Goal: Check status: Check status

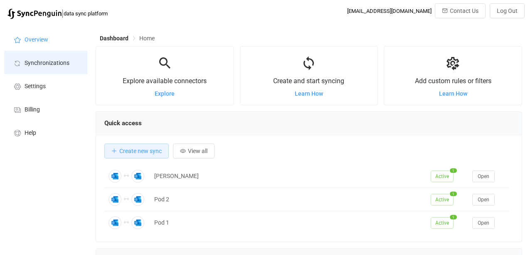
scroll to position [161, 426]
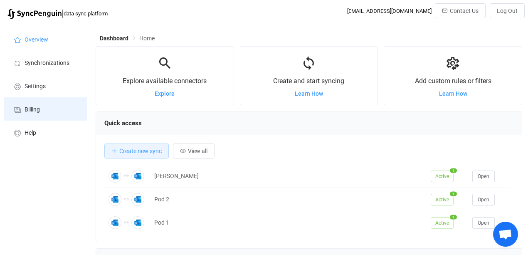
click at [28, 109] on span "Billing" at bounding box center [32, 109] width 15 height 7
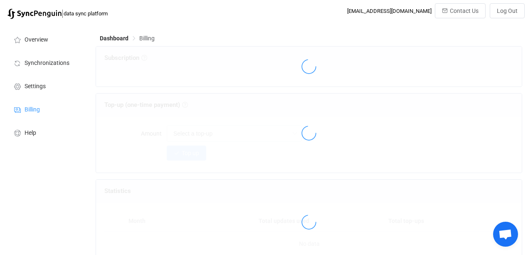
click at [197, 155] on div at bounding box center [309, 132] width 426 height 79
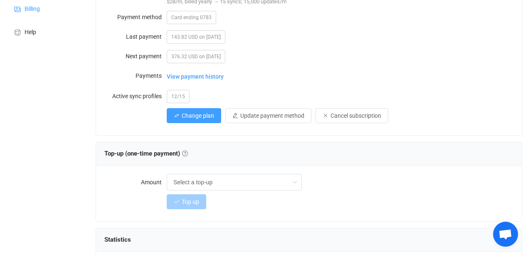
scroll to position [111, 0]
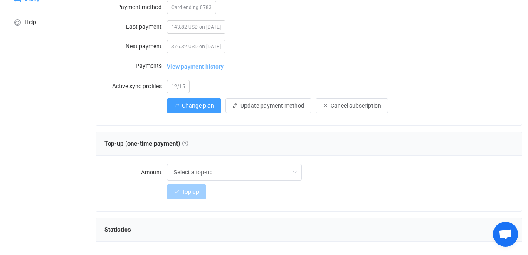
click at [197, 65] on span "View payment history" at bounding box center [195, 66] width 57 height 17
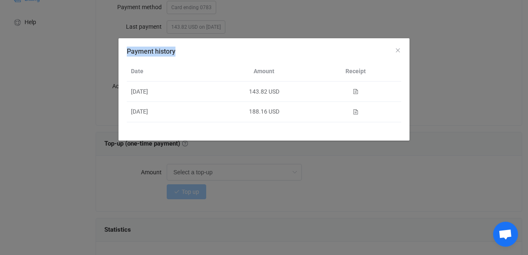
drag, startPoint x: 128, startPoint y: 50, endPoint x: 177, endPoint y: 49, distance: 49.5
click at [174, 49] on span "Payment history" at bounding box center [151, 51] width 49 height 8
click at [196, 51] on div "Payment history" at bounding box center [263, 49] width 291 height 22
drag, startPoint x: 124, startPoint y: 51, endPoint x: 181, endPoint y: 48, distance: 57.0
click at [181, 48] on div "Payment history" at bounding box center [263, 49] width 291 height 22
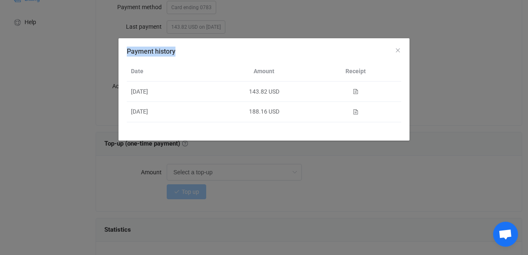
click at [200, 57] on div "Payment history" at bounding box center [263, 49] width 291 height 22
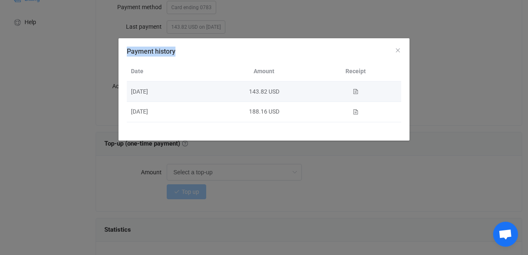
drag, startPoint x: 129, startPoint y: 89, endPoint x: 165, endPoint y: 89, distance: 35.7
click at [165, 89] on div "[DATE]" at bounding box center [172, 92] width 91 height 10
click at [158, 89] on div "[DATE]" at bounding box center [172, 92] width 91 height 10
click at [356, 91] on icon "Payment history" at bounding box center [355, 92] width 6 height 6
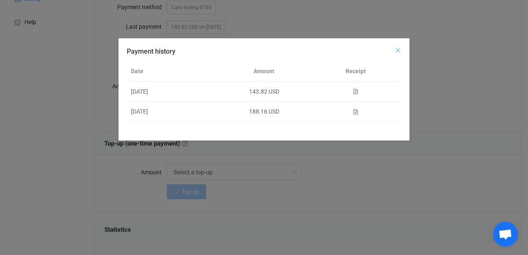
click at [398, 47] on icon "Close" at bounding box center [397, 50] width 7 height 7
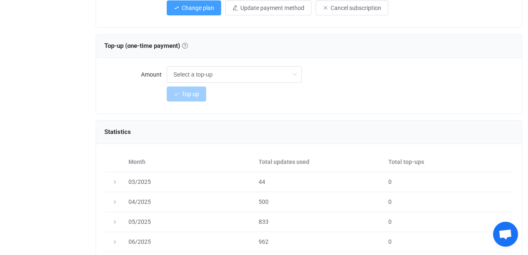
scroll to position [184, 0]
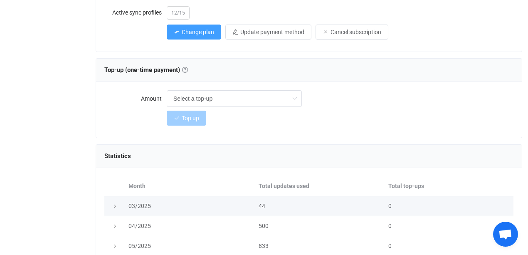
click at [116, 204] on icon at bounding box center [114, 206] width 5 height 5
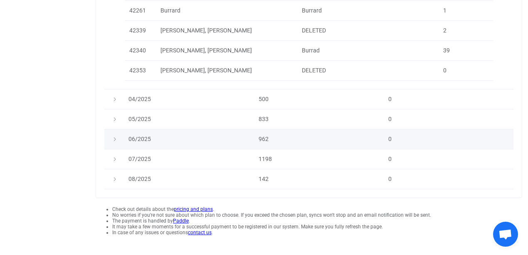
scroll to position [458, 0]
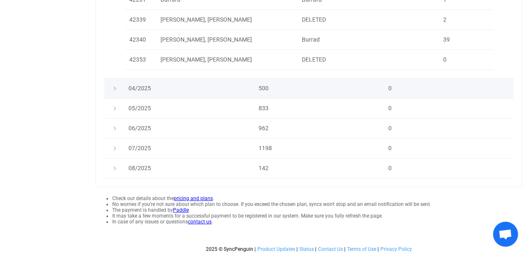
click at [113, 86] on icon at bounding box center [114, 88] width 5 height 5
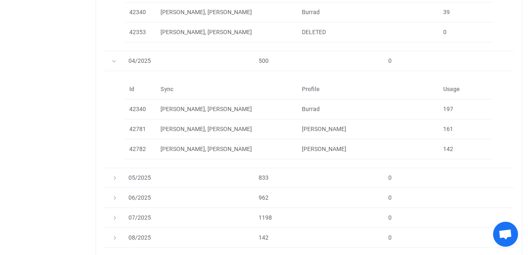
scroll to position [486, 0]
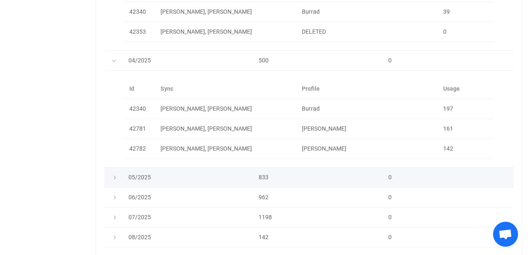
click at [112, 175] on icon at bounding box center [114, 177] width 5 height 5
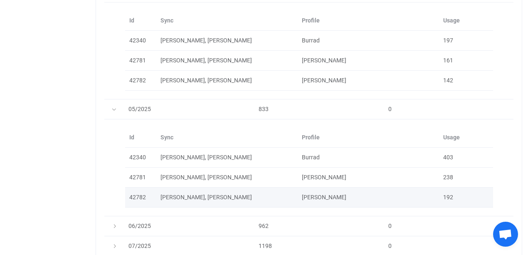
scroll to position [651, 0]
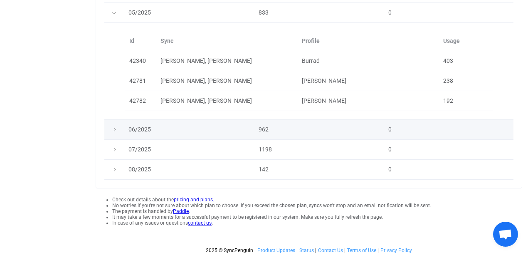
click at [113, 127] on icon at bounding box center [114, 129] width 5 height 5
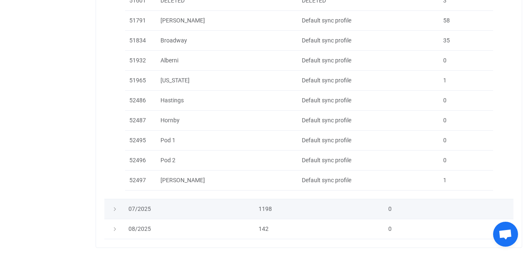
click at [111, 204] on div at bounding box center [114, 208] width 12 height 8
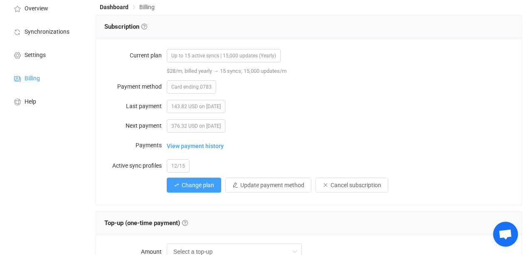
scroll to position [0, 0]
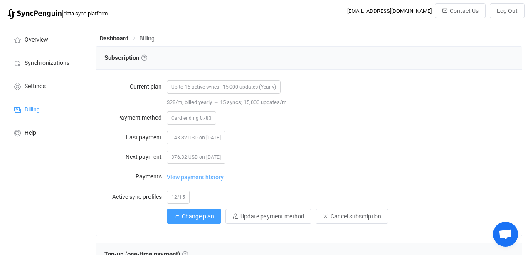
click at [196, 175] on span "View payment history" at bounding box center [195, 177] width 57 height 17
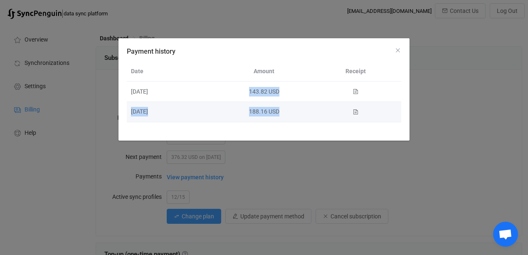
drag, startPoint x: 248, startPoint y: 88, endPoint x: 304, endPoint y: 120, distance: 64.4
click at [287, 114] on tbody "[DATE] 143.82 USD [DATE] 188.16 USD" at bounding box center [264, 101] width 274 height 41
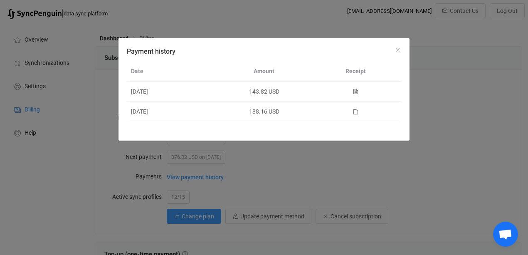
click at [322, 124] on div "Payment history" at bounding box center [263, 131] width 291 height 18
drag, startPoint x: 396, startPoint y: 50, endPoint x: 482, endPoint y: 24, distance: 89.5
click at [481, 24] on div "Payment history Date Amount Receipt [DATE] 143.82 USD [DATE] 188.16 USD" at bounding box center [264, 127] width 528 height 255
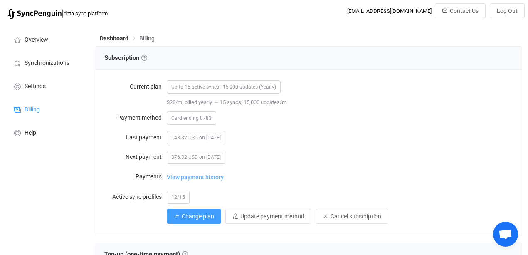
click at [210, 175] on span "View payment history" at bounding box center [195, 177] width 57 height 17
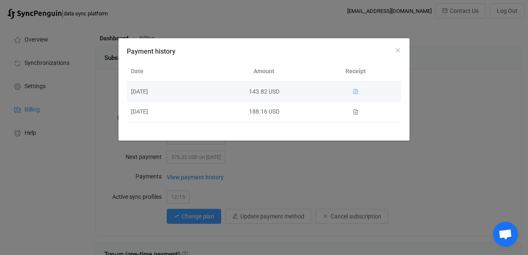
click at [354, 89] on icon "Payment history" at bounding box center [355, 92] width 6 height 6
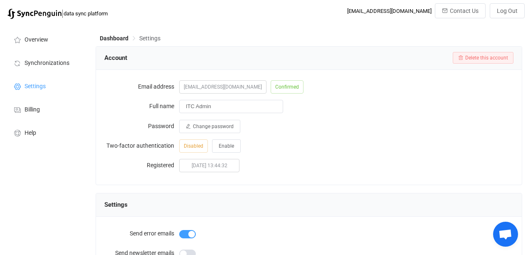
drag, startPoint x: 399, startPoint y: 183, endPoint x: 399, endPoint y: 170, distance: 12.5
click at [399, 183] on div "Email address itadmin@warringtonpci.com Confirmed Full name ITC Admin Password …" at bounding box center [309, 127] width 426 height 115
drag, startPoint x: 370, startPoint y: 148, endPoint x: 318, endPoint y: 150, distance: 52.0
click at [369, 148] on div "Disabled Enable" at bounding box center [346, 145] width 334 height 17
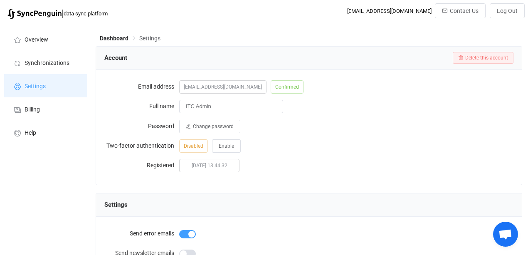
click at [34, 84] on span "Settings" at bounding box center [35, 86] width 21 height 7
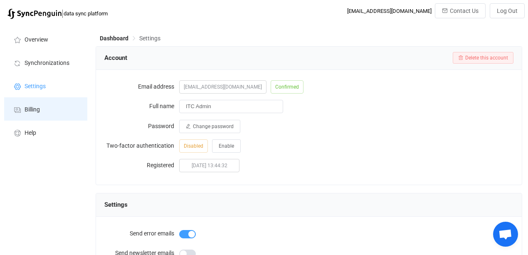
click at [37, 104] on li "Billing" at bounding box center [45, 108] width 83 height 23
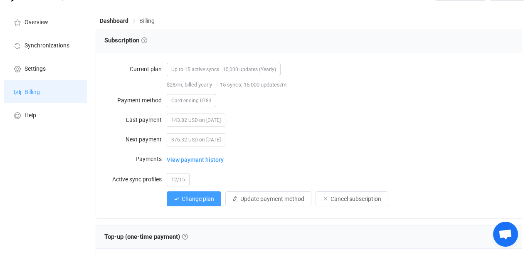
scroll to position [27, 0]
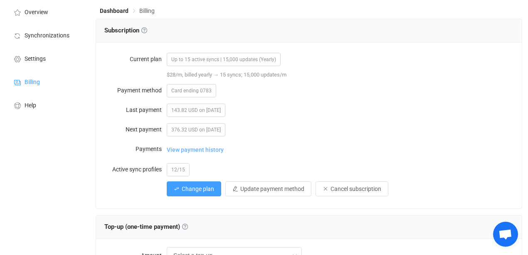
click at [175, 150] on span "View payment history" at bounding box center [195, 149] width 57 height 17
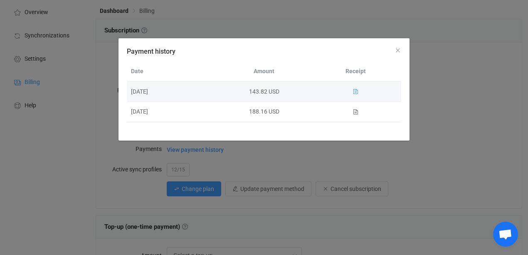
click at [355, 92] on icon "Payment history" at bounding box center [355, 92] width 6 height 6
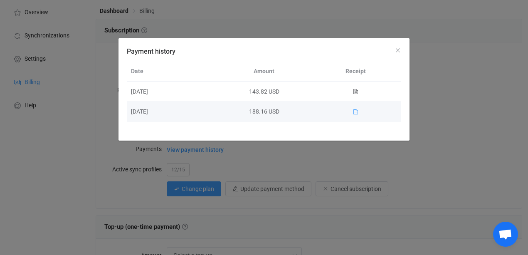
click at [356, 111] on icon "Payment history" at bounding box center [355, 112] width 6 height 6
